Goal: Task Accomplishment & Management: Use online tool/utility

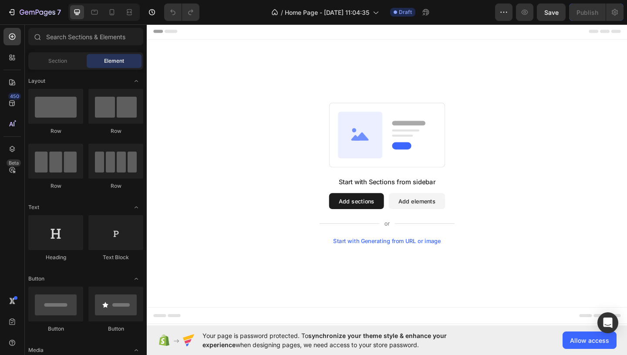
click at [378, 212] on button "Add sections" at bounding box center [375, 216] width 60 height 17
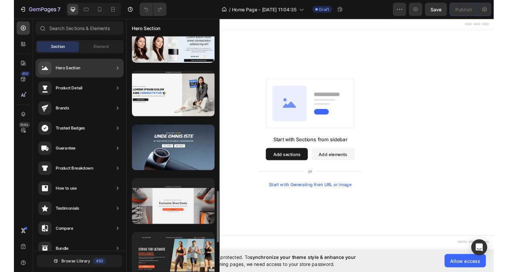
scroll to position [939, 0]
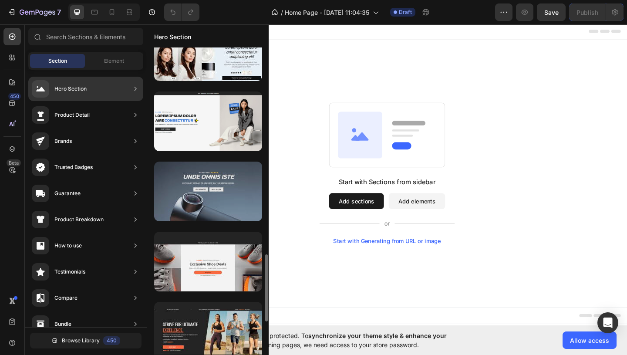
click at [173, 204] on div at bounding box center [208, 191] width 108 height 60
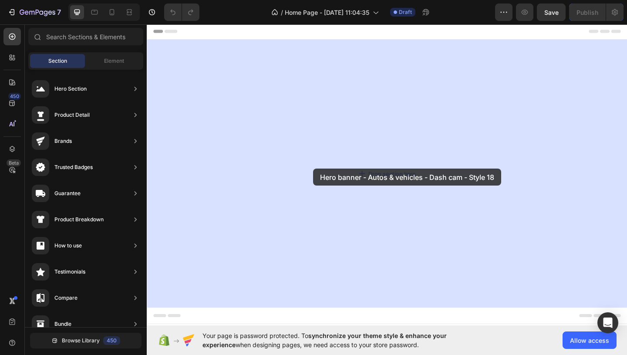
drag, startPoint x: 315, startPoint y: 230, endPoint x: 312, endPoint y: 168, distance: 61.8
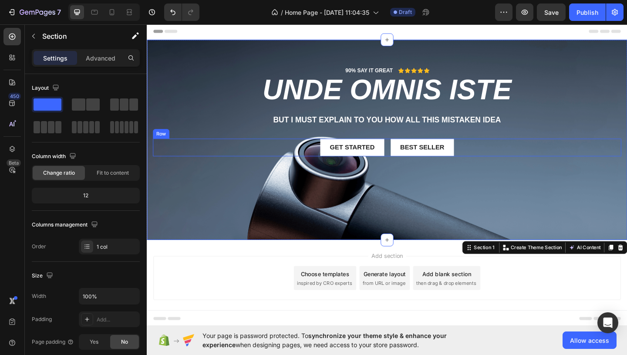
click at [314, 159] on div "Get started Button Best Seller Button Row" at bounding box center [407, 158] width 509 height 20
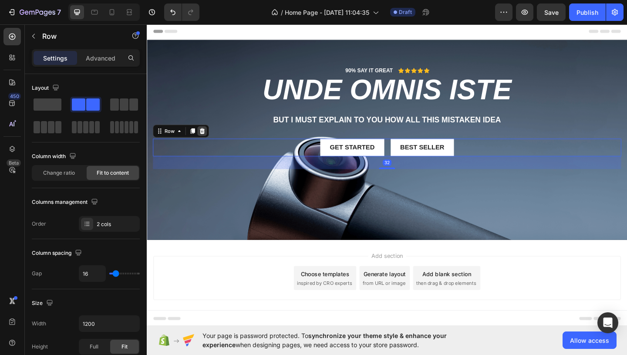
click at [203, 141] on icon at bounding box center [206, 140] width 7 height 7
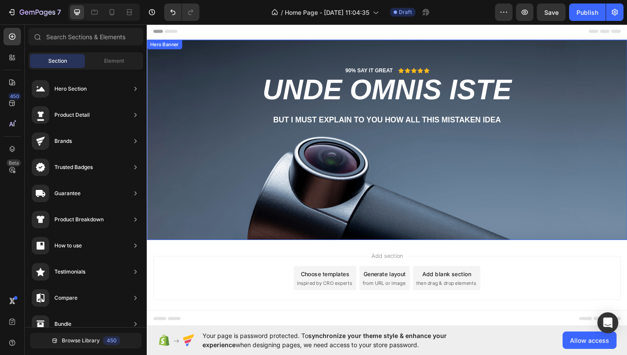
click at [342, 198] on div "Background Image" at bounding box center [408, 150] width 522 height 218
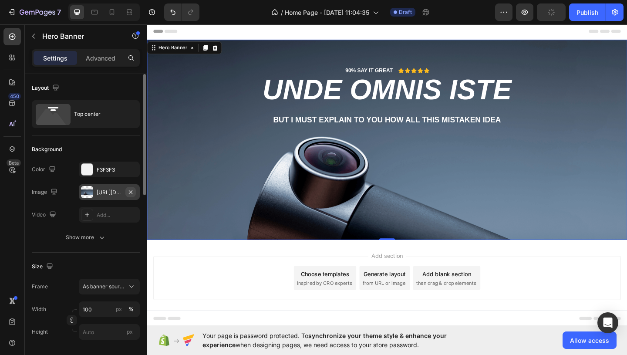
click at [132, 191] on icon "button" at bounding box center [130, 191] width 7 height 7
type input "Auto"
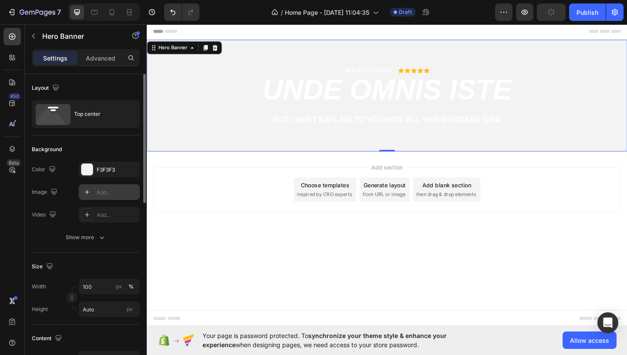
click at [105, 194] on div "Add..." at bounding box center [117, 192] width 41 height 8
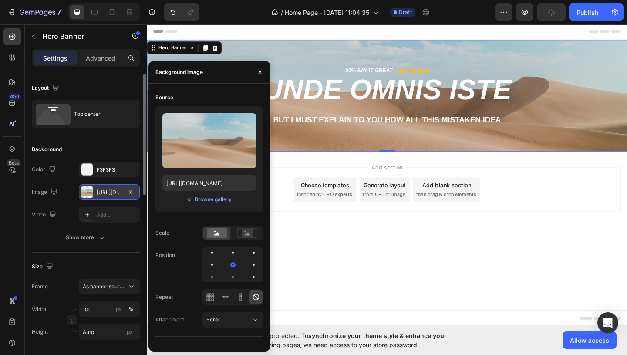
click at [89, 194] on div at bounding box center [87, 192] width 12 height 12
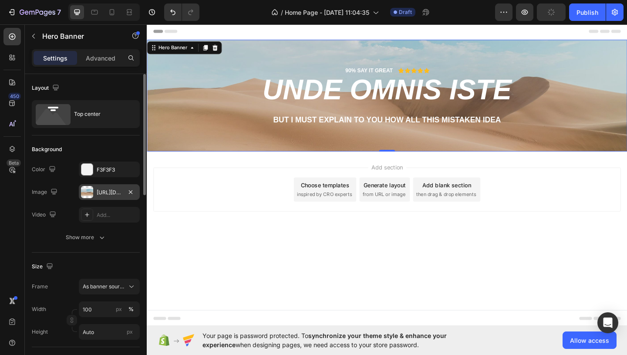
click at [89, 194] on div at bounding box center [87, 192] width 12 height 12
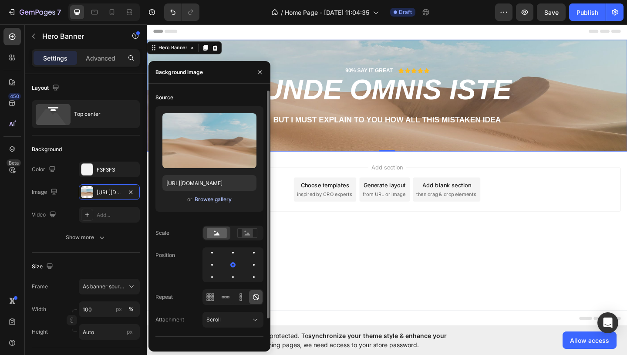
click at [204, 199] on div "Browse gallery" at bounding box center [212, 199] width 37 height 8
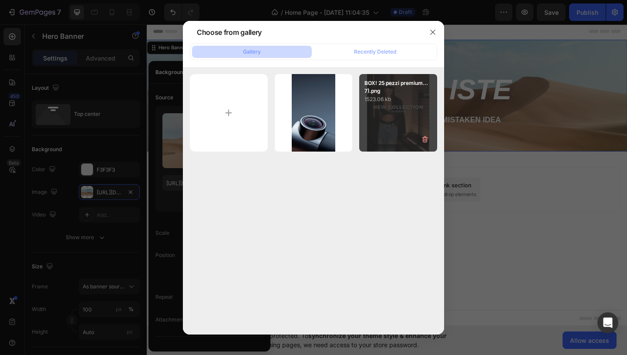
click at [368, 121] on div "BOX! 25 pezzi premium...7).png 1523.06 kb" at bounding box center [398, 113] width 78 height 78
type input "[URL][DOMAIN_NAME]"
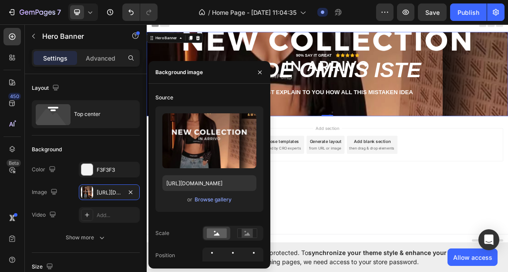
click at [485, 237] on div "Add section Choose templates inspired by CRO experts Generate layout from URL o…" at bounding box center [408, 212] width 522 height 107
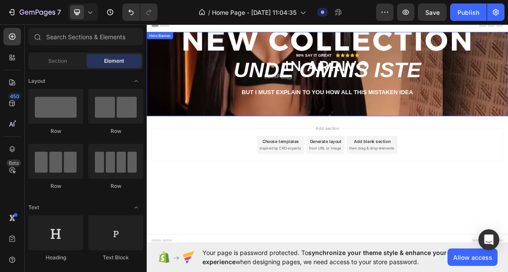
click at [242, 136] on div "90% SAY IT GREAT Text Block Icon Icon Icon Icon Icon Icon List Row unde omnis i…" at bounding box center [407, 106] width 509 height 78
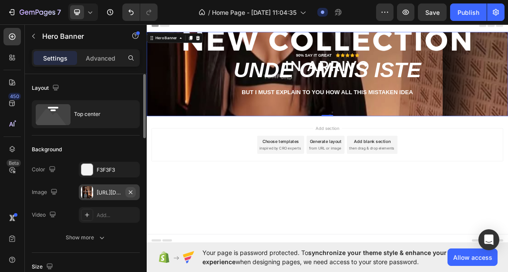
click at [133, 188] on button "button" at bounding box center [130, 192] width 10 height 10
